Goal: Understand process/instructions: Learn how to perform a task or action

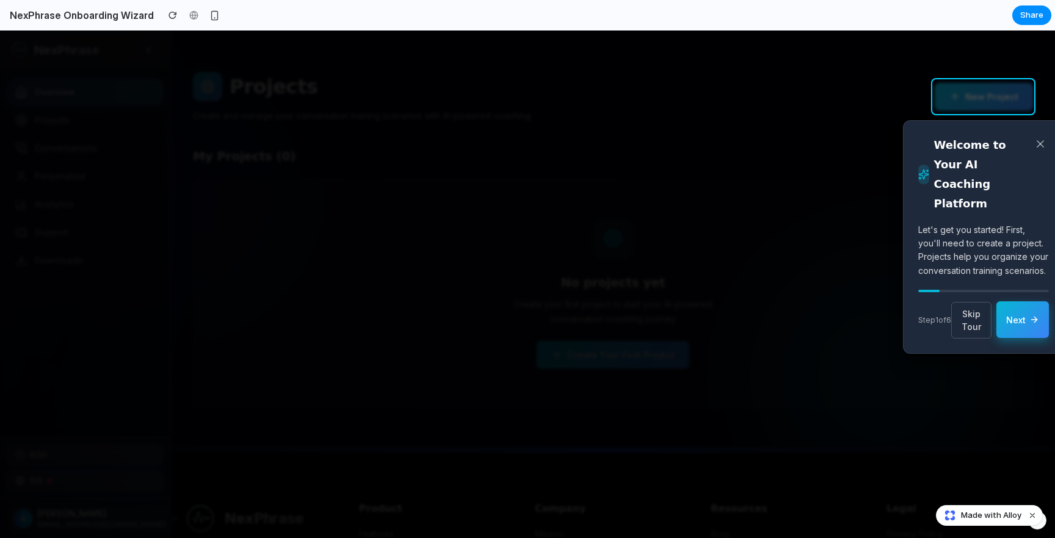
click at [1013, 338] on button "Next" at bounding box center [1022, 319] width 52 height 37
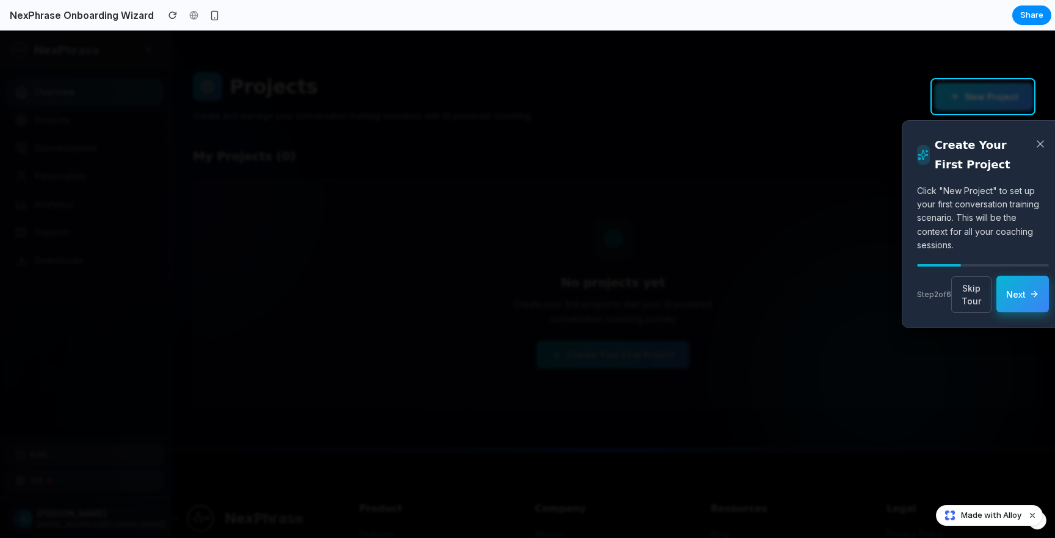
click at [1016, 297] on button "Next" at bounding box center [1022, 294] width 52 height 37
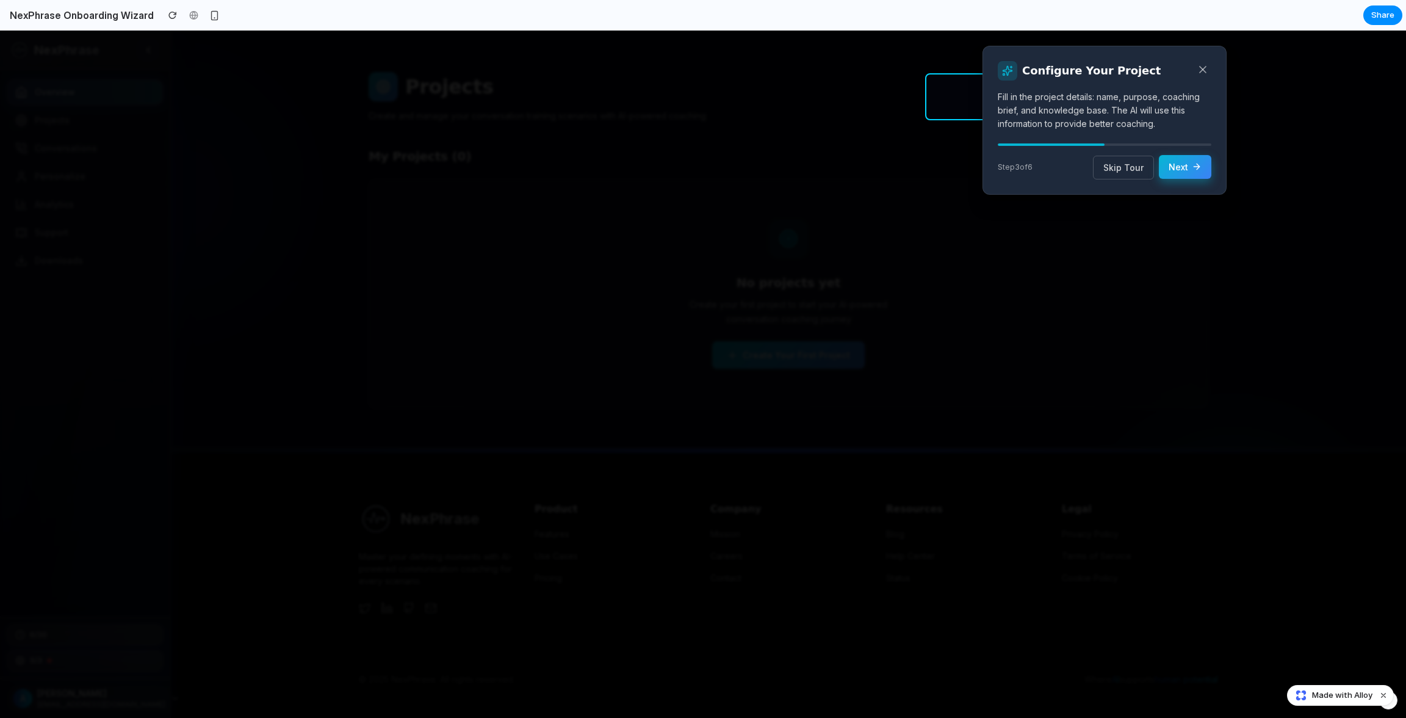
click at [1054, 170] on button "Next" at bounding box center [1185, 167] width 52 height 24
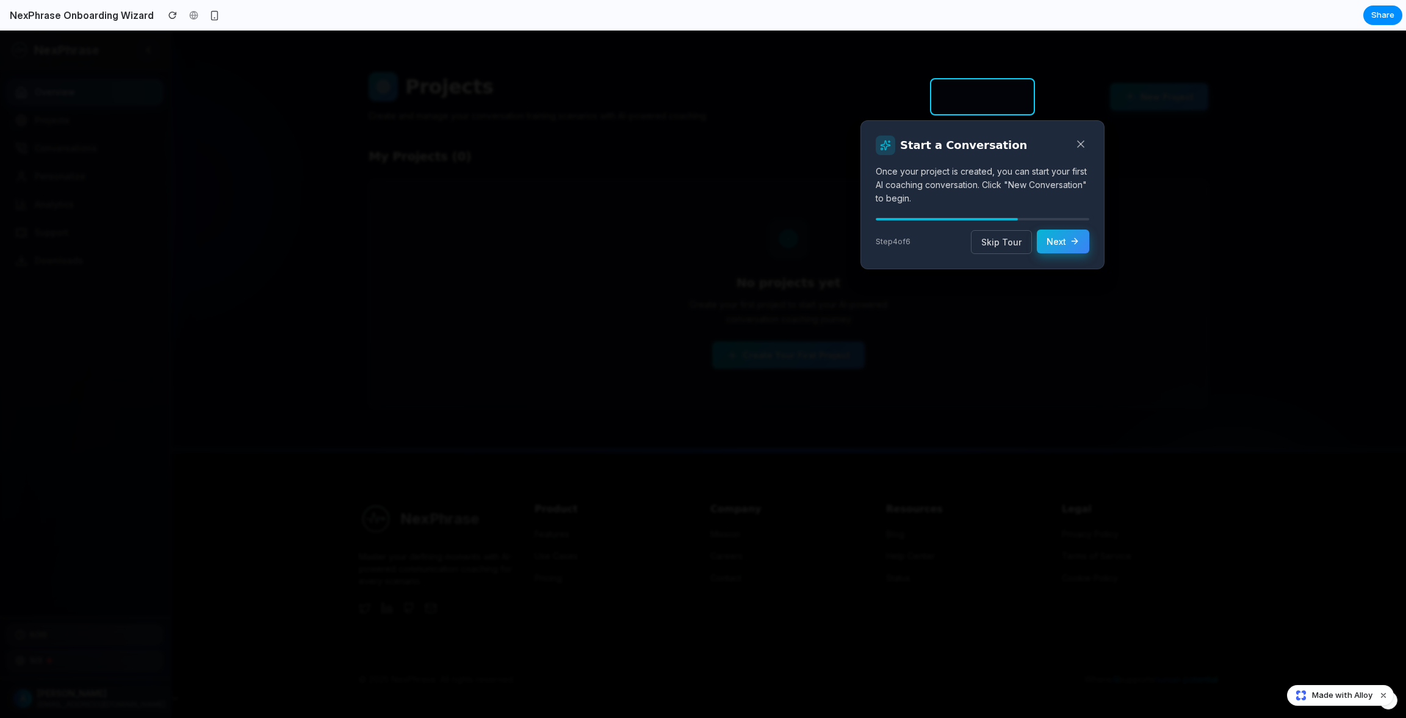
click at [1054, 241] on button "Next" at bounding box center [1063, 241] width 52 height 24
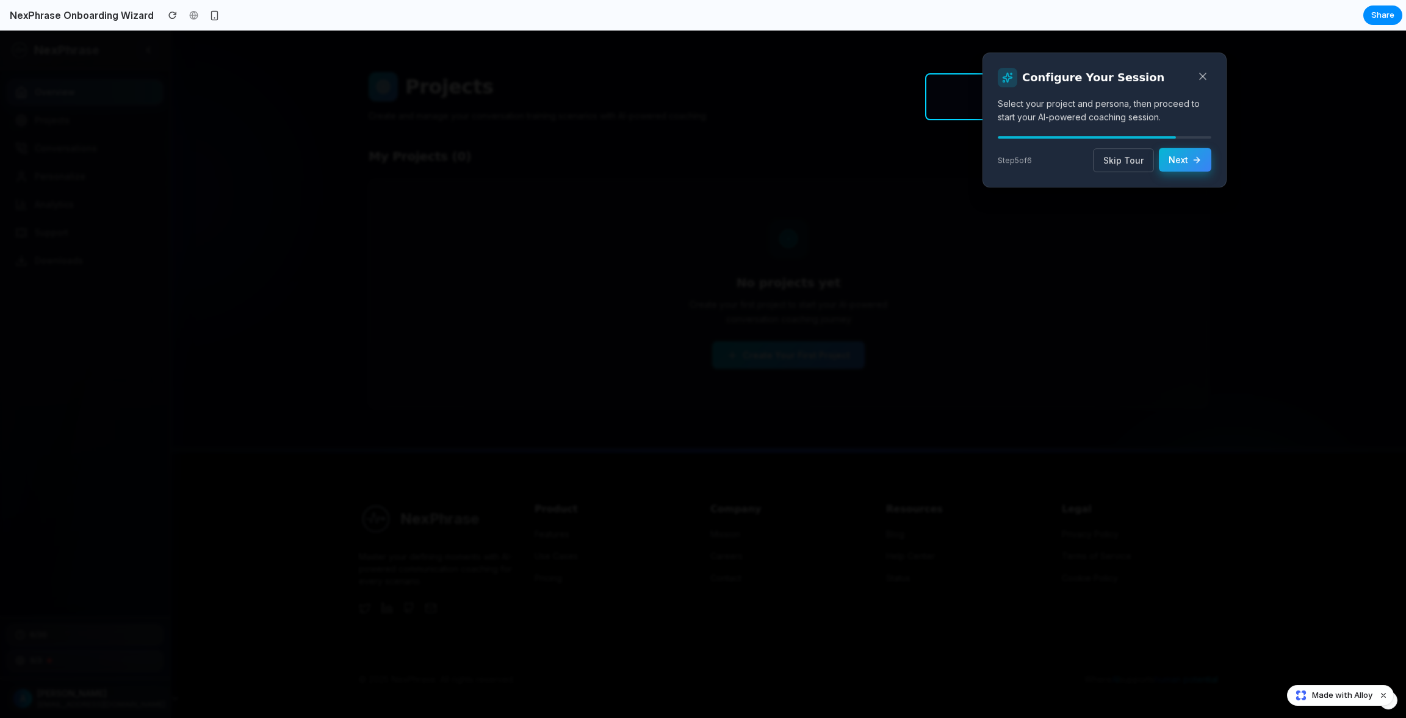
click at [1054, 156] on icon at bounding box center [1197, 160] width 10 height 10
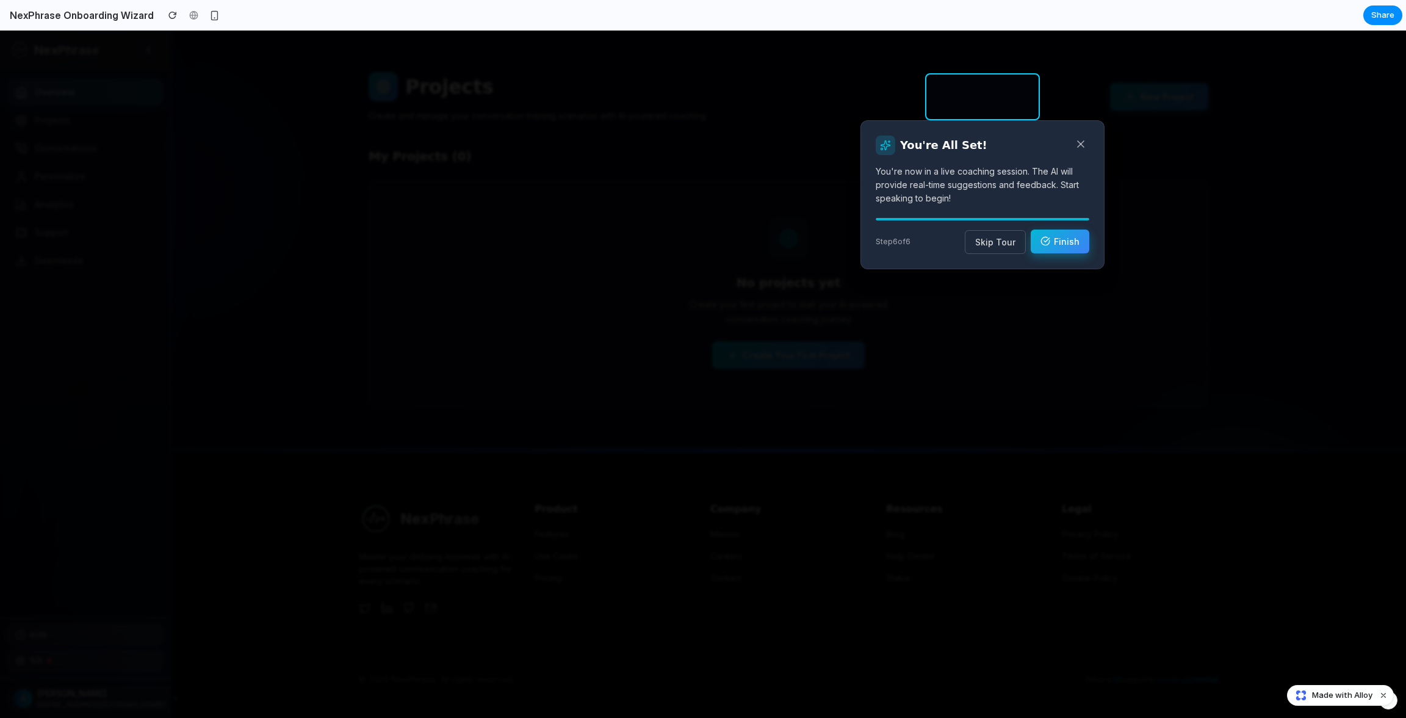
click at [1054, 242] on button "Finish" at bounding box center [1060, 241] width 59 height 24
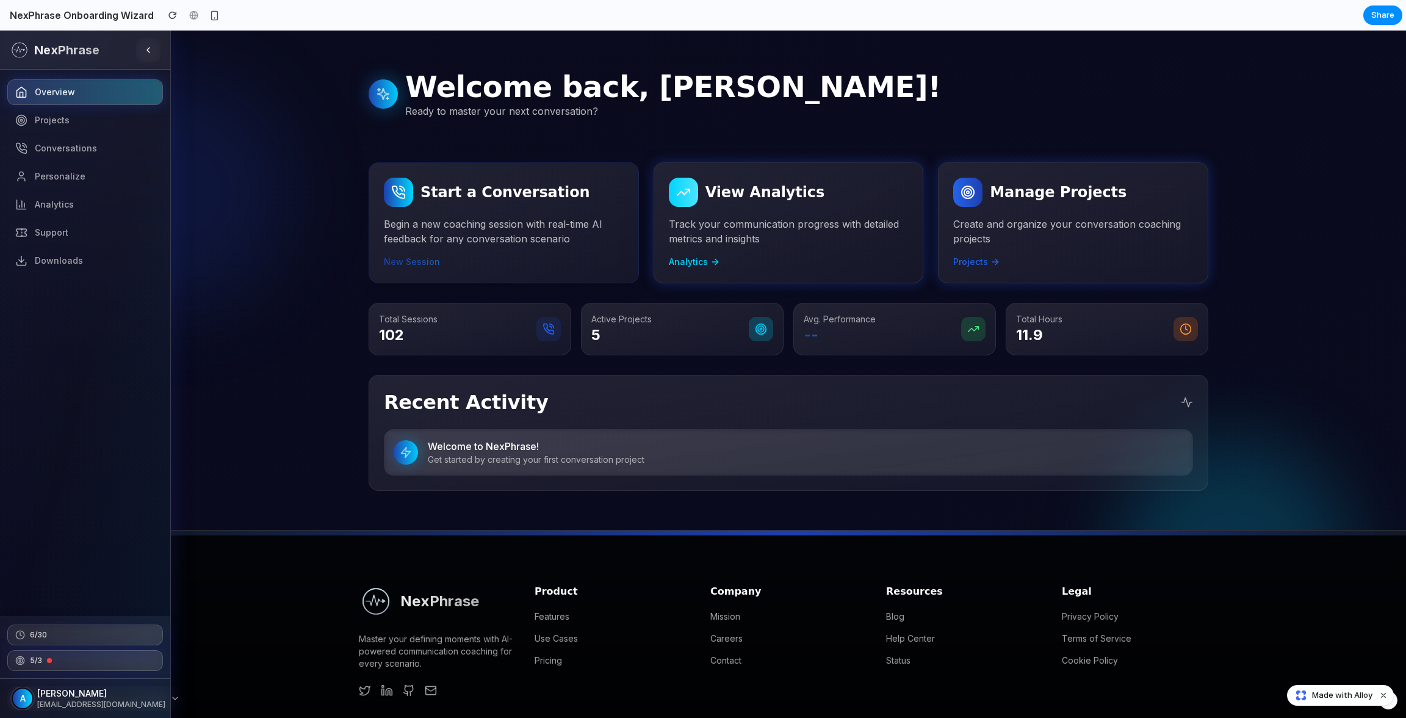
click at [506, 234] on p "Begin a new coaching session with real-time AI feedback for any conversation sc…" at bounding box center [504, 231] width 240 height 29
click at [757, 201] on h3 "View Analytics" at bounding box center [764, 192] width 119 height 20
click at [1047, 223] on p "Create and organize your conversation coaching projects" at bounding box center [1073, 231] width 240 height 29
click at [888, 367] on div "Welcome back, [PERSON_NAME]! Ready to master your next conversation? Start a Co…" at bounding box center [789, 280] width 840 height 421
click at [1168, 258] on div "Projects" at bounding box center [1073, 262] width 240 height 12
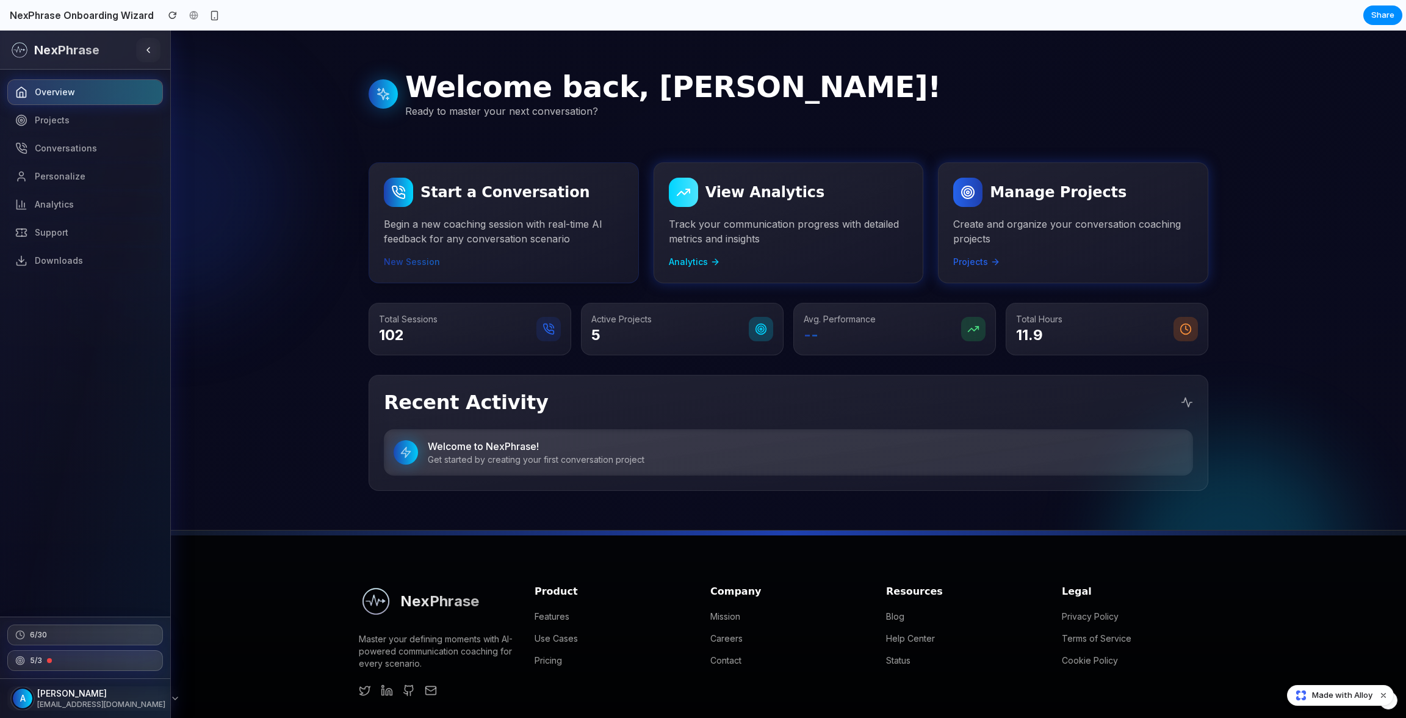
click at [386, 281] on div "Start a Conversation Begin a new coaching session with real-time AI feedback fo…" at bounding box center [504, 222] width 270 height 121
click at [420, 353] on div "Total Sessions 102" at bounding box center [470, 329] width 207 height 54
click at [428, 458] on p "Get started by creating your first conversation project" at bounding box center [806, 459] width 756 height 12
click at [644, 478] on div "Recent Activity Welcome to NexPhrase! Get started by creating your first conver…" at bounding box center [789, 433] width 840 height 116
click at [41, 124] on span "Projects" at bounding box center [52, 120] width 35 height 12
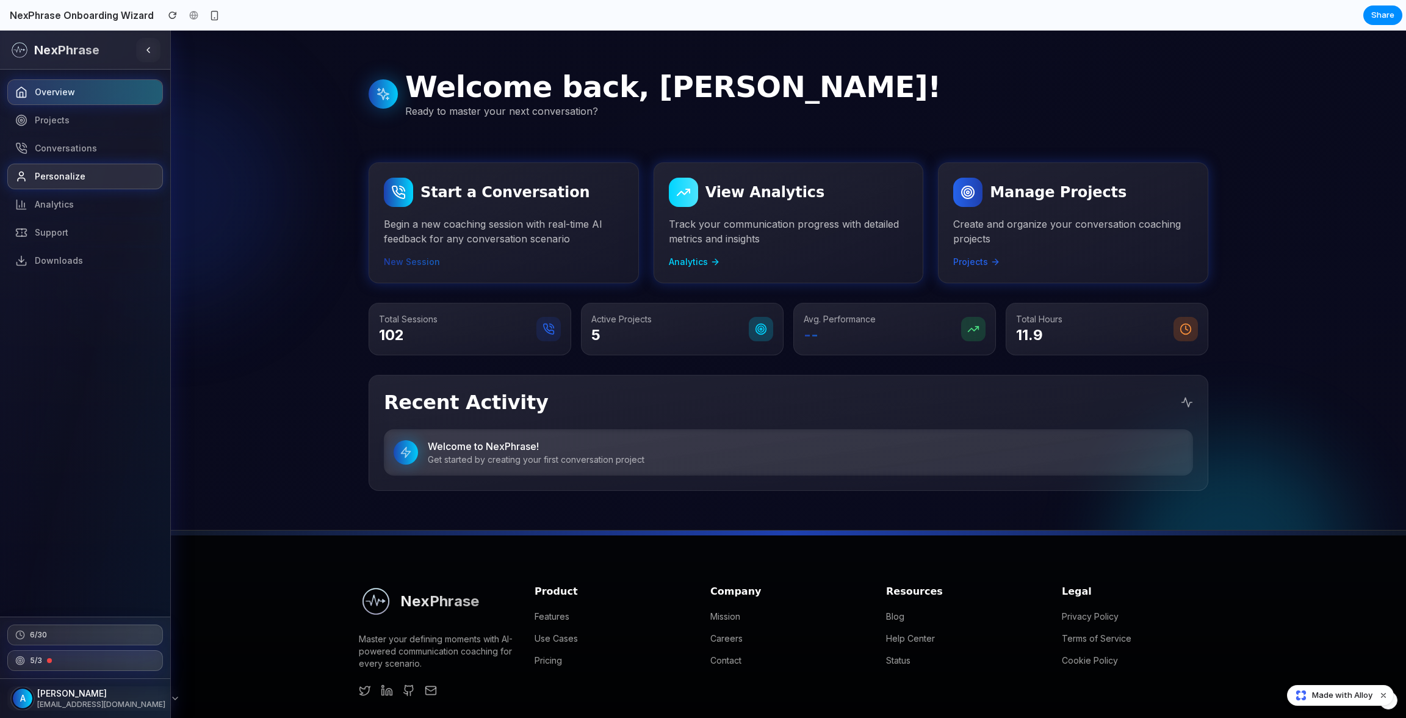
click at [63, 182] on link "Personalize" at bounding box center [85, 177] width 156 height 26
click at [150, 54] on icon at bounding box center [148, 50] width 10 height 10
click at [9, 215] on nav "Overview Projects Conversations Personalize Analytics Support Downloads" at bounding box center [85, 343] width 170 height 547
click at [134, 605] on nav "Overview Projects Conversations Personalize Analytics Support Downloads" at bounding box center [85, 343] width 170 height 547
click at [699, 102] on h1 "Welcome back, [PERSON_NAME]!" at bounding box center [673, 87] width 536 height 34
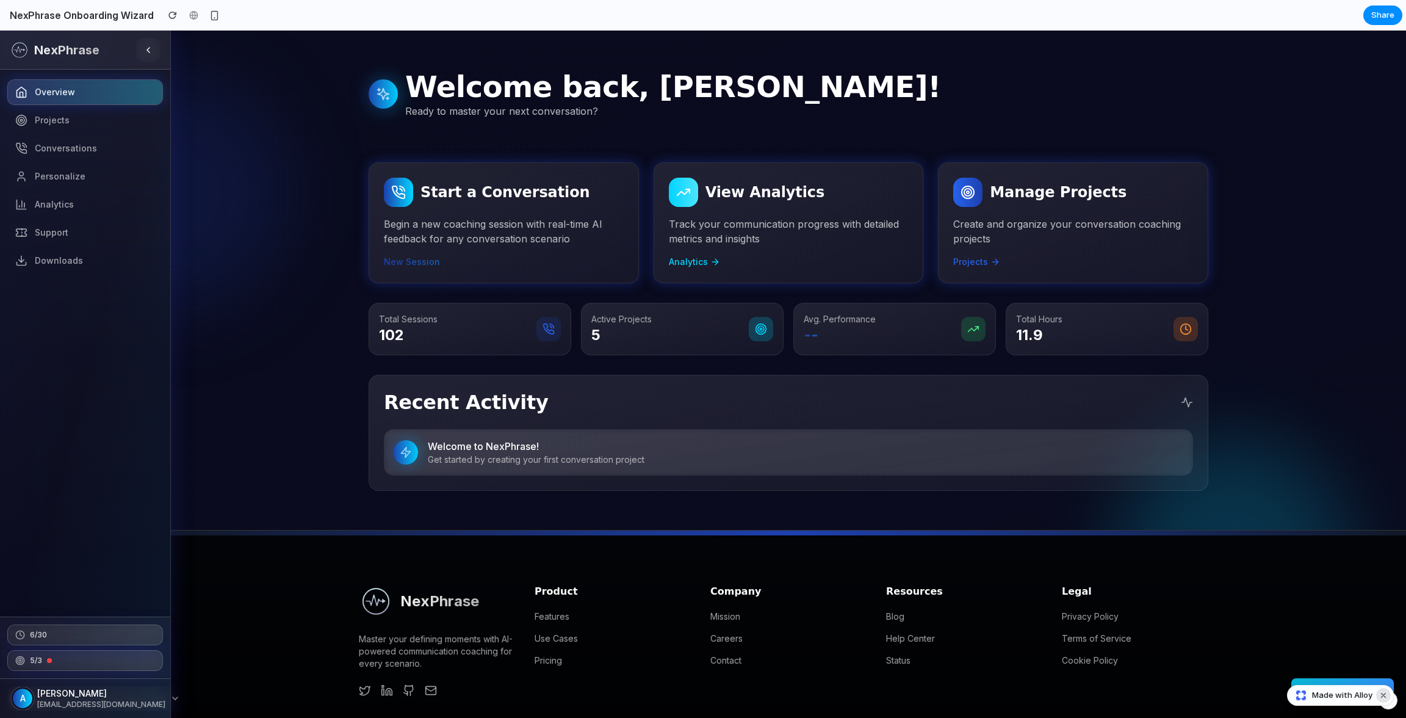
click at [1383, 695] on button "Dismiss watermark" at bounding box center [1383, 695] width 15 height 15
click at [1318, 694] on button "Reset Onboarding" at bounding box center [1342, 691] width 103 height 27
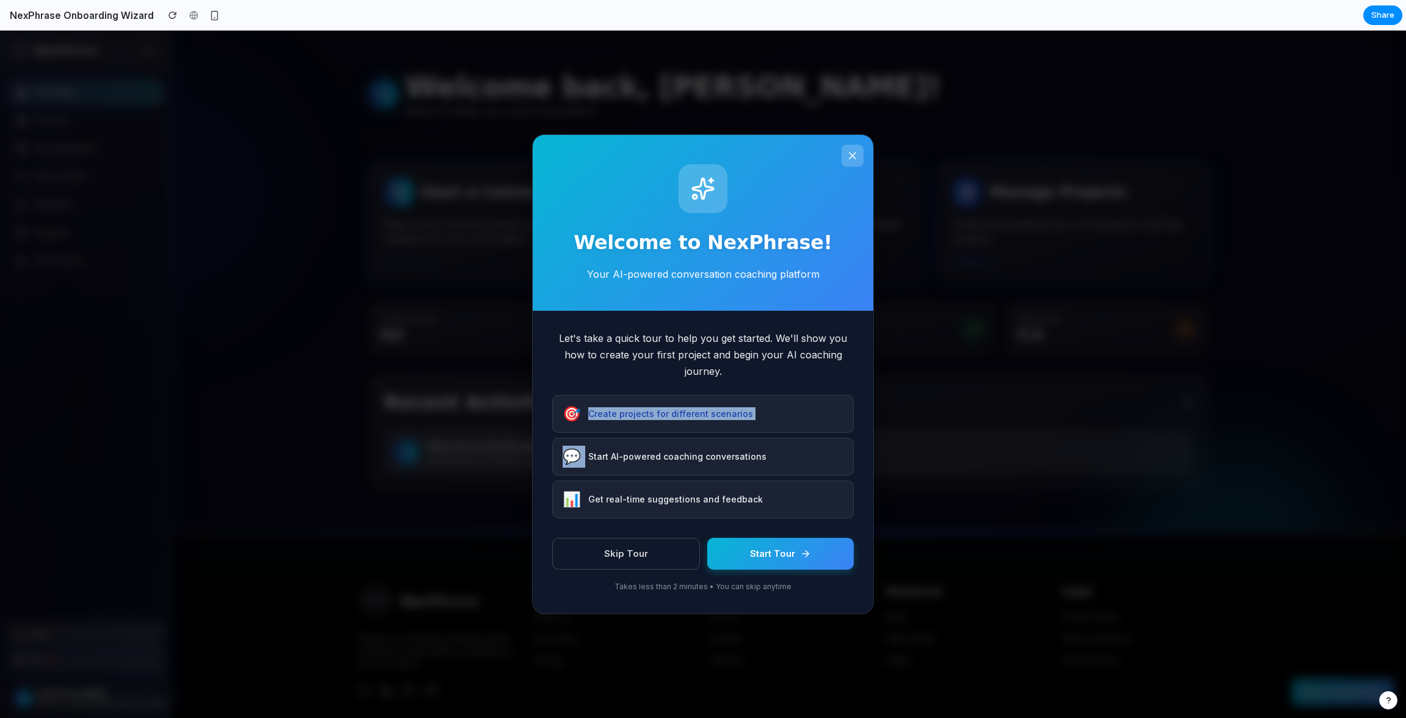
drag, startPoint x: 574, startPoint y: 414, endPoint x: 749, endPoint y: 447, distance: 177.5
click at [749, 447] on div "🎯 Create projects for different scenarios 💬 Start AI-powered coaching conversat…" at bounding box center [702, 456] width 301 height 123
click at [749, 447] on div "💬 Start AI-powered coaching conversations" at bounding box center [702, 457] width 301 height 38
drag, startPoint x: 582, startPoint y: 452, endPoint x: 726, endPoint y: 461, distance: 144.9
click at [726, 461] on span "Start AI-powered coaching conversations" at bounding box center [677, 456] width 178 height 13
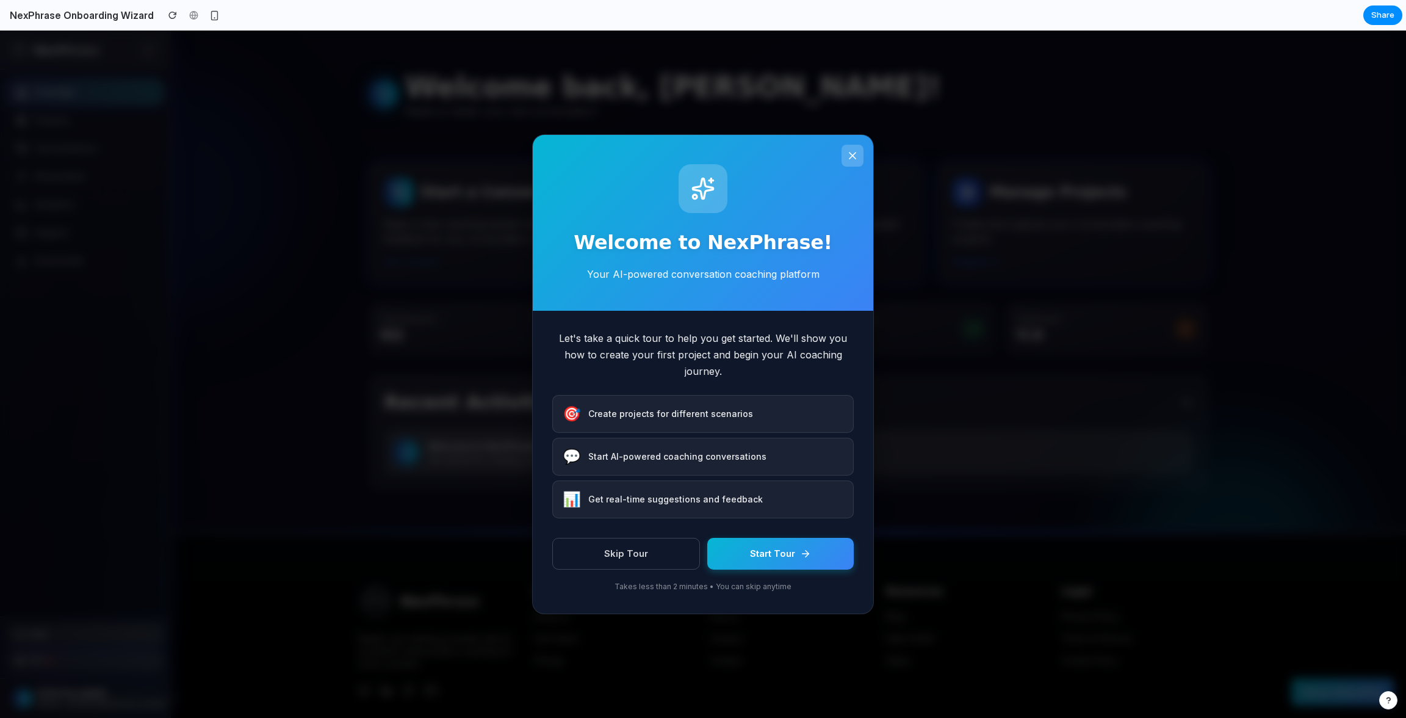
drag, startPoint x: 600, startPoint y: 482, endPoint x: 795, endPoint y: 481, distance: 194.7
click at [795, 481] on div "📊 Get real-time suggestions and feedback" at bounding box center [702, 499] width 301 height 38
click at [671, 543] on button "Skip Tour" at bounding box center [626, 554] width 148 height 32
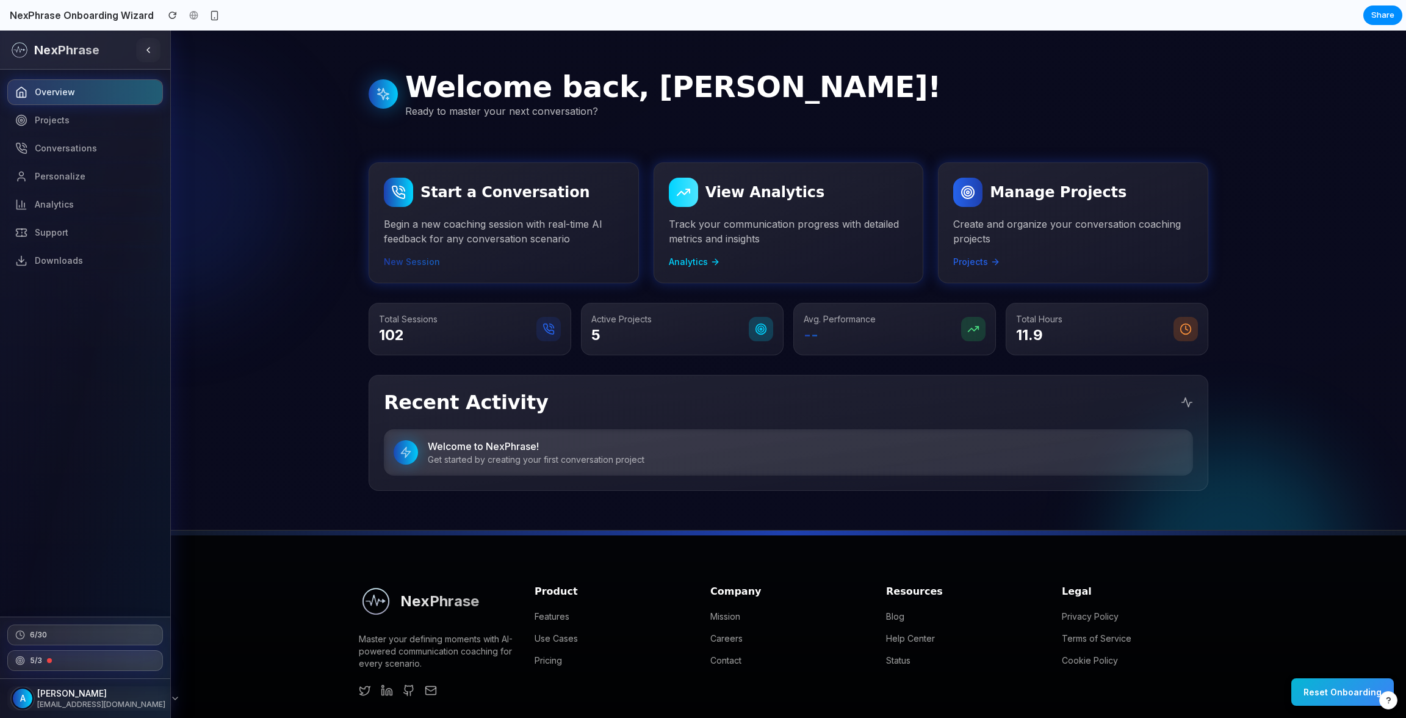
click at [1338, 702] on button "Reset Onboarding" at bounding box center [1342, 691] width 103 height 27
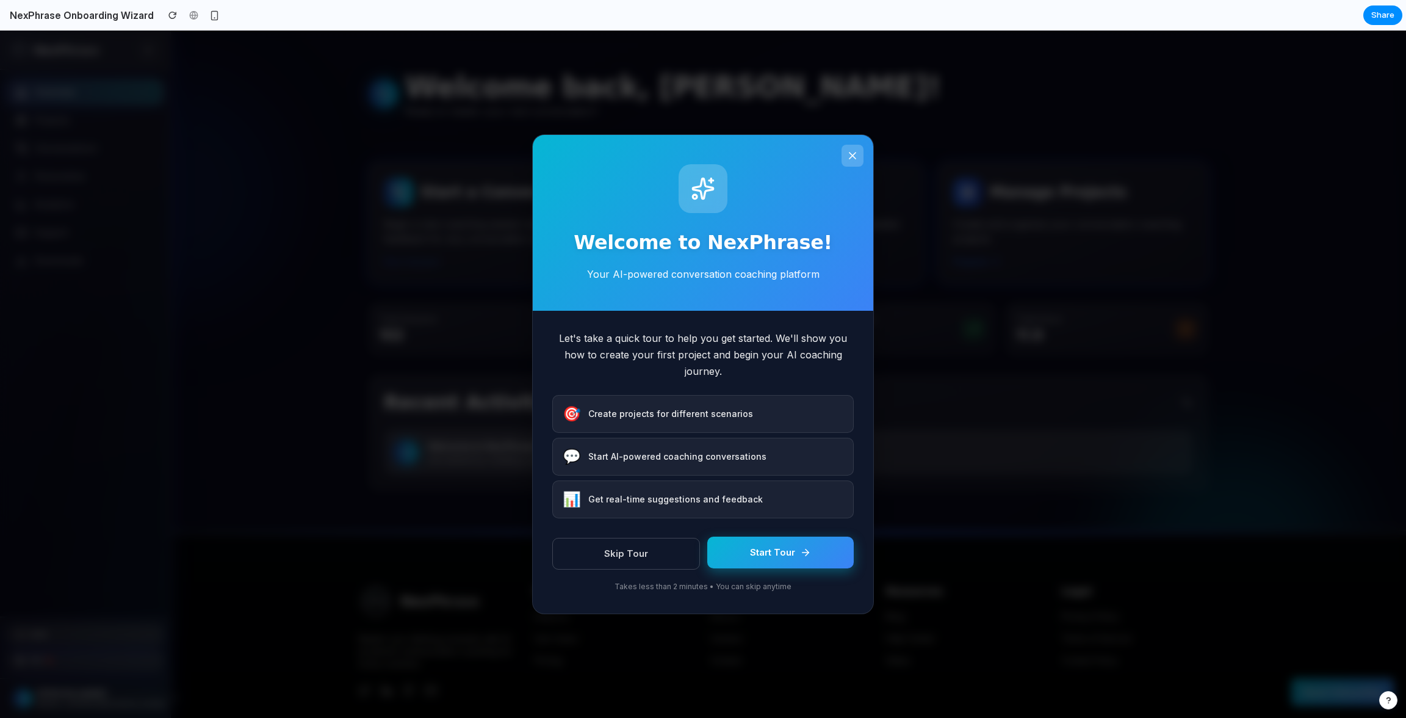
click at [806, 550] on icon at bounding box center [805, 552] width 11 height 11
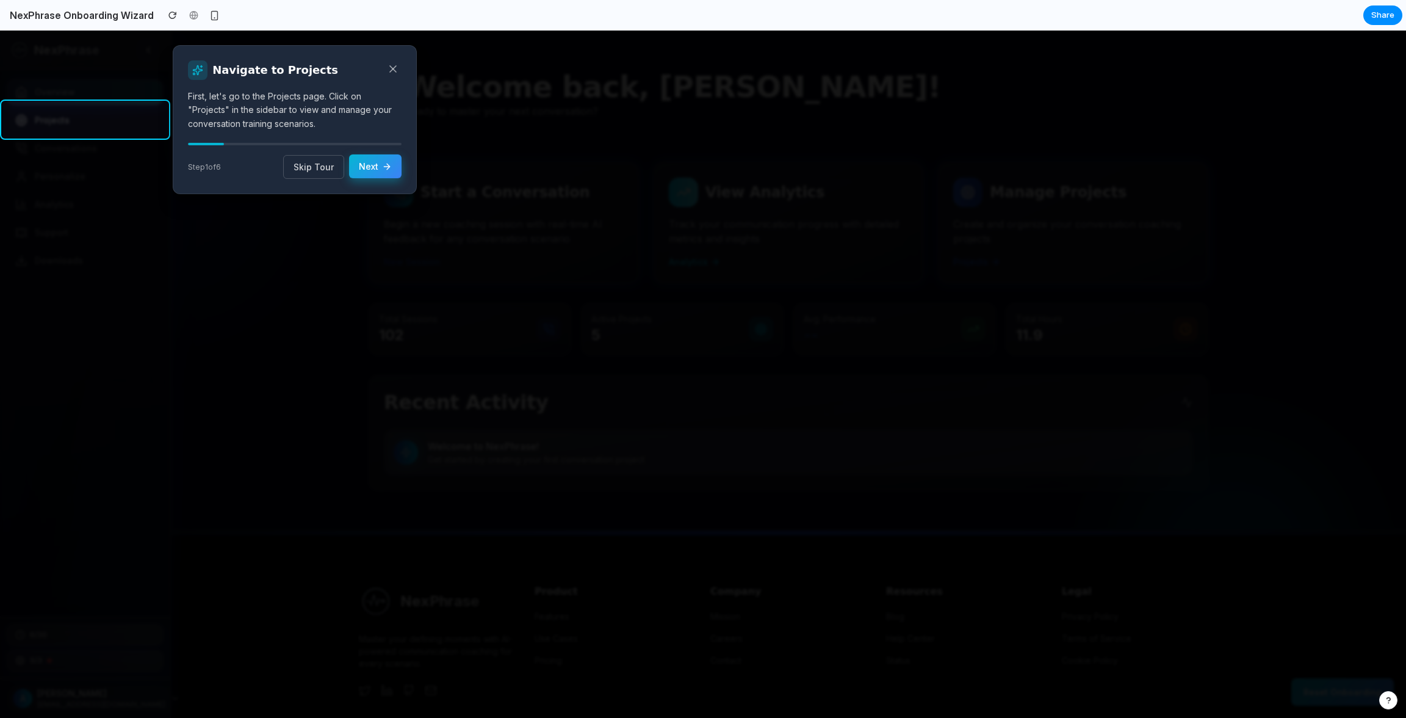
click at [387, 169] on icon at bounding box center [387, 167] width 10 height 10
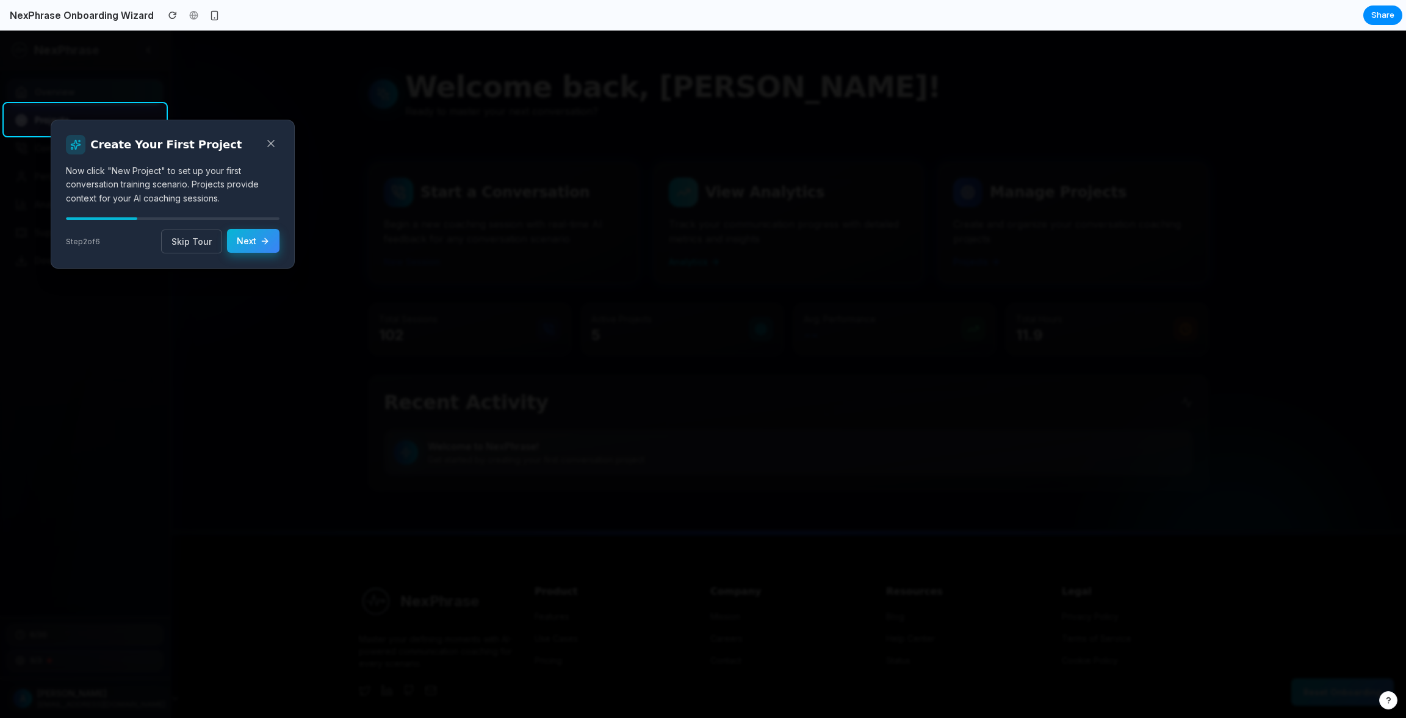
click at [253, 239] on button "Next" at bounding box center [253, 241] width 52 height 24
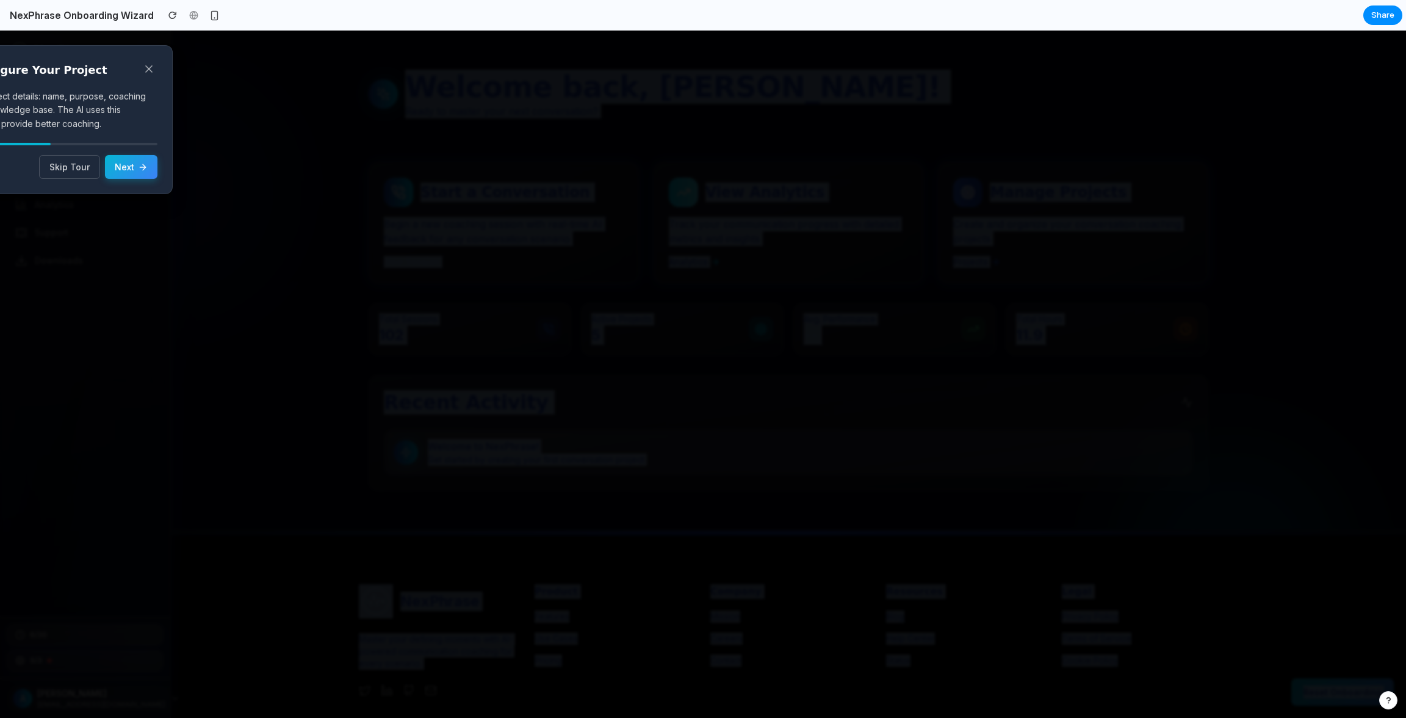
drag, startPoint x: 79, startPoint y: 58, endPoint x: 182, endPoint y: 69, distance: 103.7
click at [183, 70] on div "NexPhrase Overview Projects Conversations Personalize Analytics Support Downloa…" at bounding box center [703, 424] width 1406 height 786
click at [126, 165] on button "Next" at bounding box center [131, 166] width 52 height 24
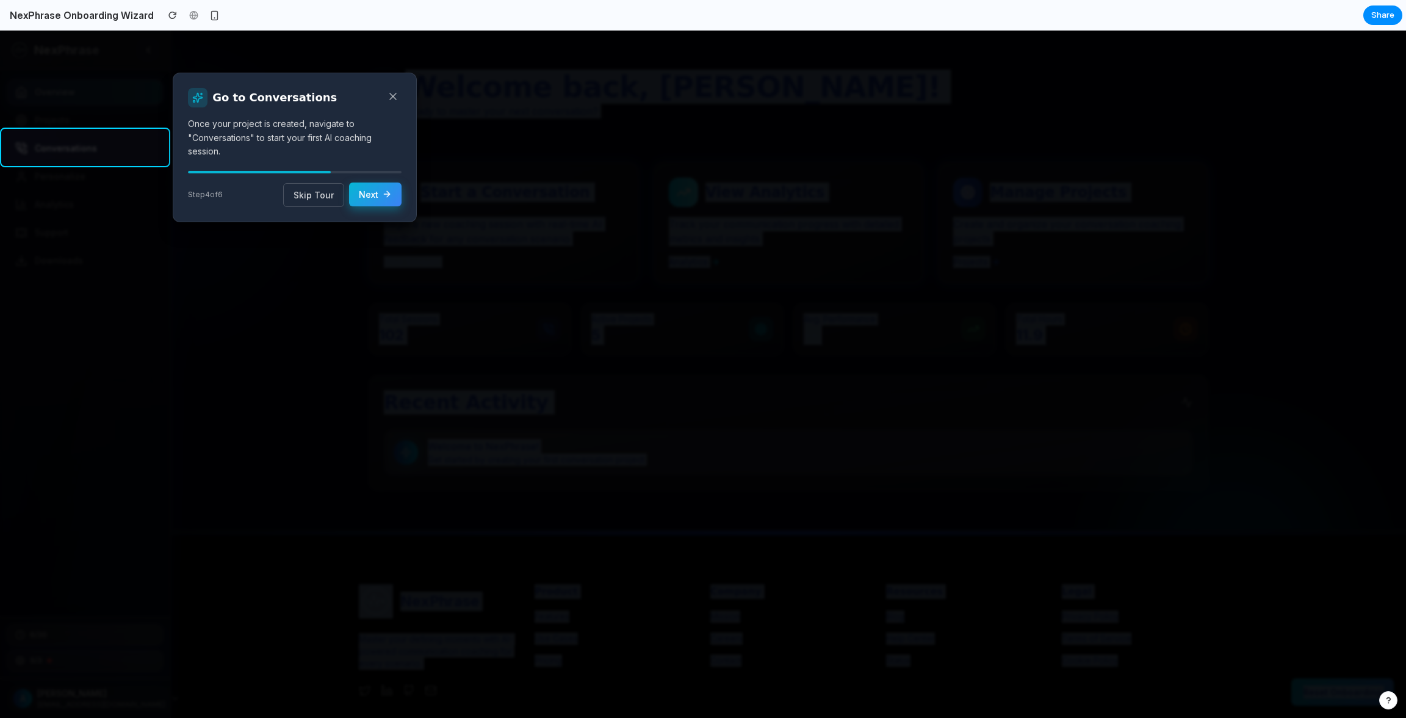
click at [388, 192] on icon at bounding box center [388, 193] width 3 height 5
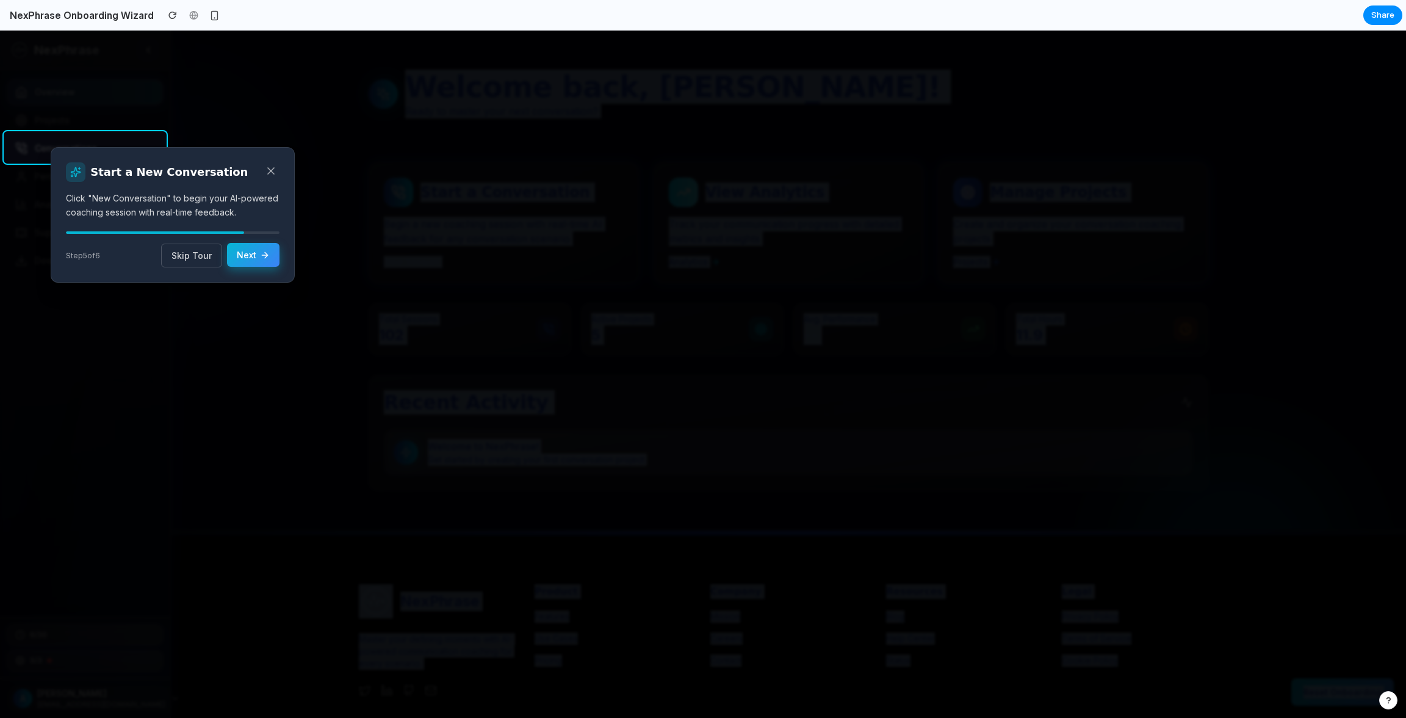
click at [229, 264] on button "Next" at bounding box center [253, 255] width 52 height 24
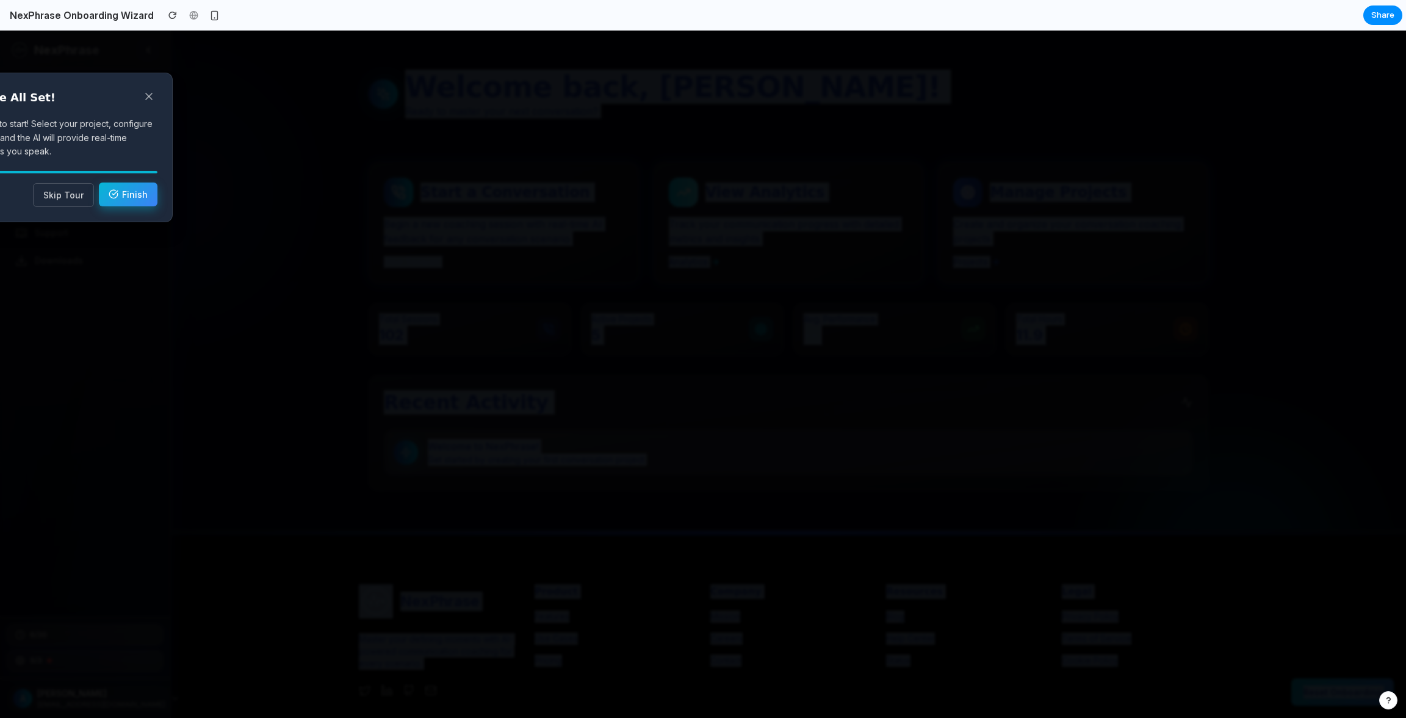
click at [143, 192] on button "Finish" at bounding box center [128, 194] width 59 height 24
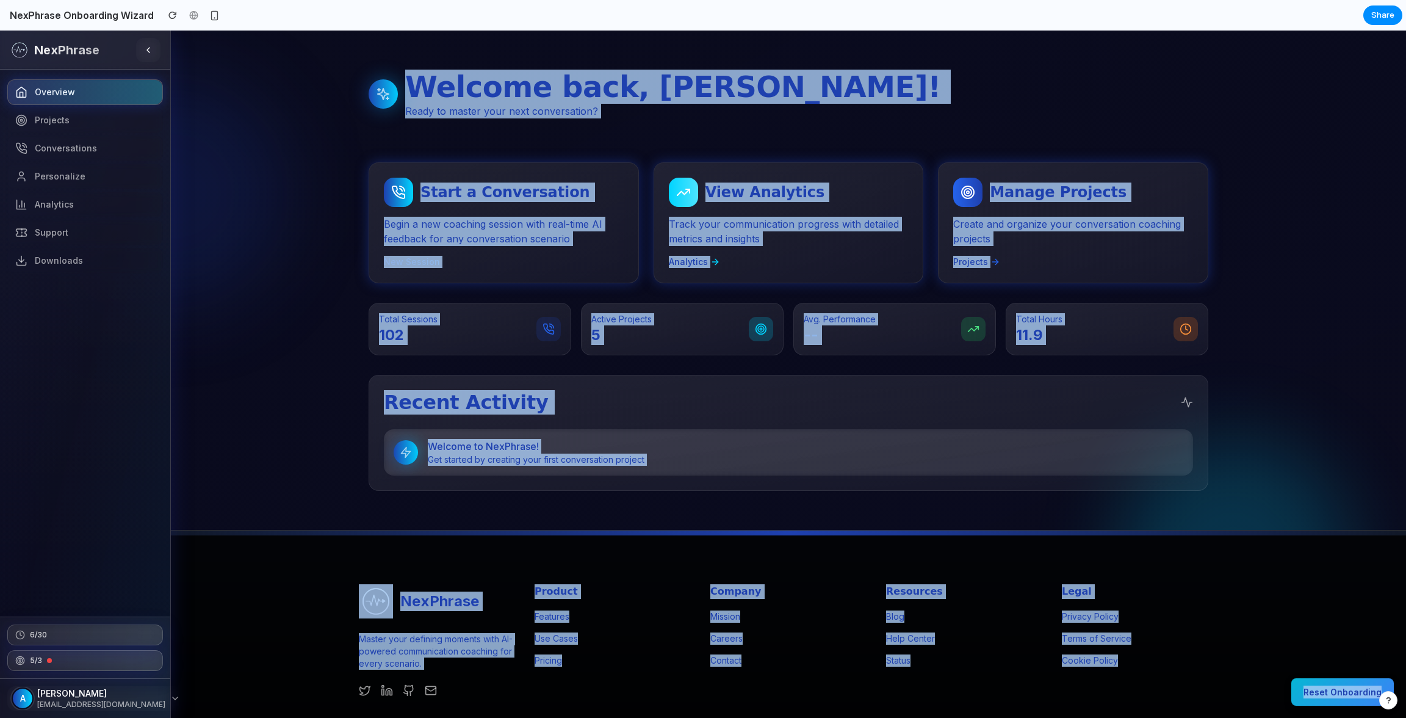
click at [269, 233] on div "Welcome back, [PERSON_NAME]! Ready to master your next conversation? Start a Co…" at bounding box center [788, 280] width 1235 height 460
